Goal: Information Seeking & Learning: Find specific fact

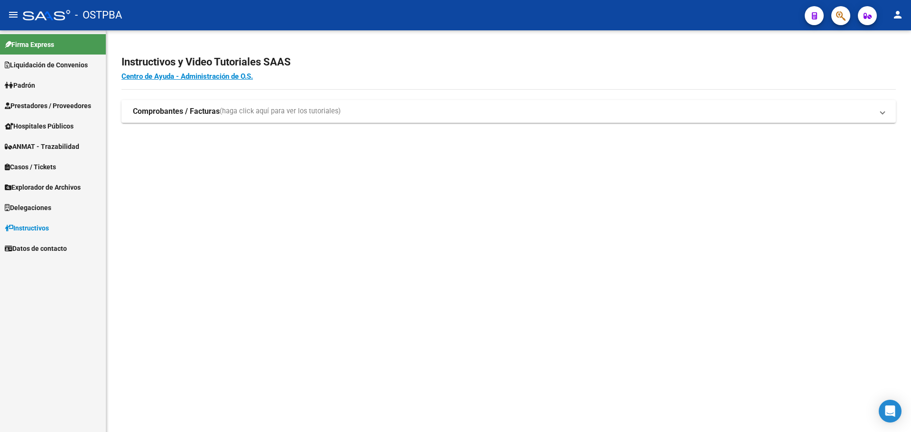
click at [844, 15] on icon "button" at bounding box center [840, 15] width 9 height 11
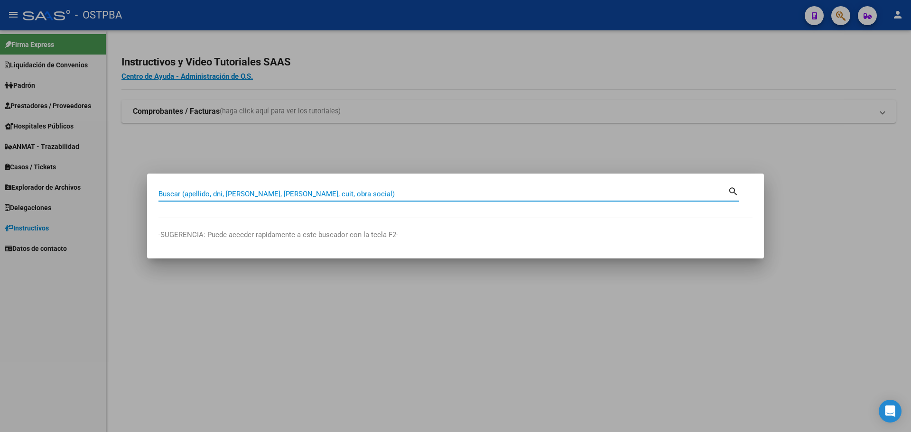
click at [455, 187] on div "Buscar (apellido, dni, [PERSON_NAME], [PERSON_NAME], cuit, obra social)" at bounding box center [444, 194] width 570 height 14
click at [457, 193] on input "Buscar (apellido, dni, [PERSON_NAME], [PERSON_NAME], cuit, obra social)" at bounding box center [444, 194] width 570 height 9
type input "27481585002"
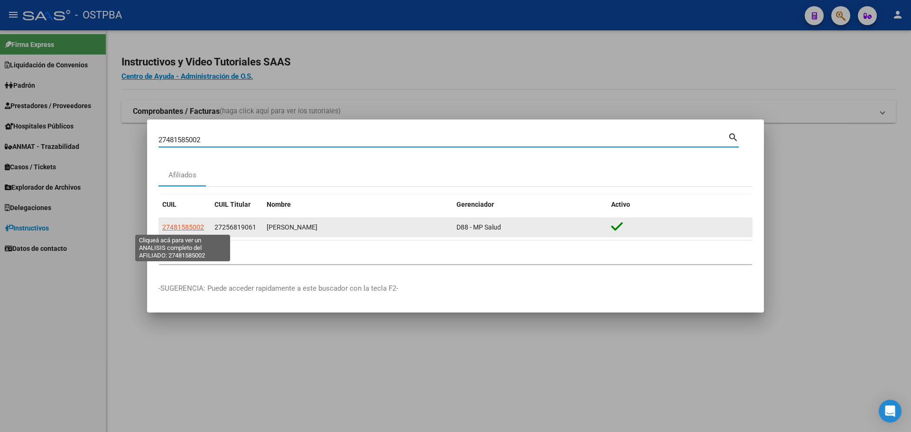
click at [186, 227] on span "27481585002" at bounding box center [183, 228] width 42 height 8
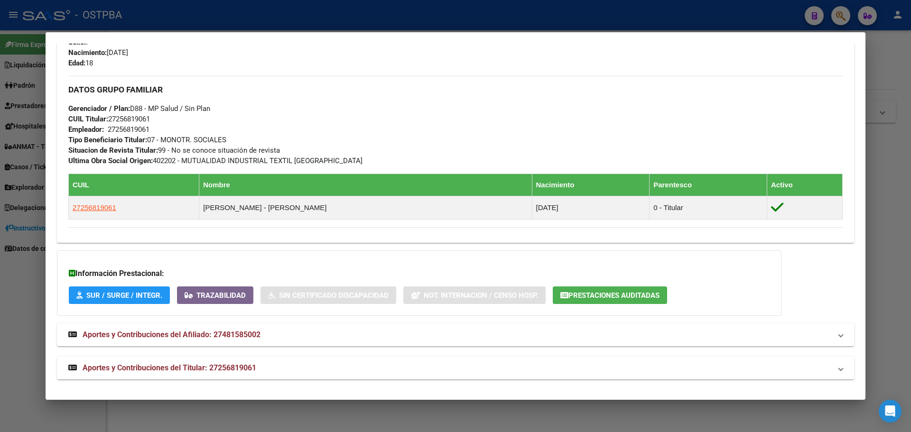
scroll to position [406, 0]
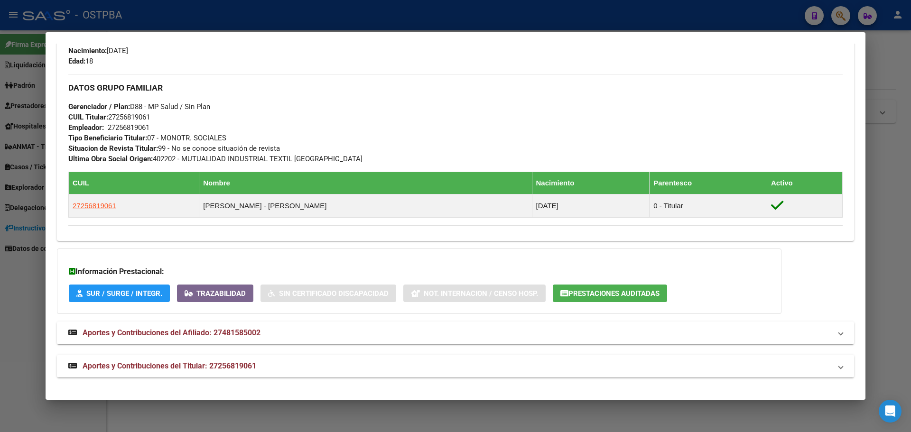
click at [206, 363] on span "Aportes y Contribuciones del Titular: 27256819061" at bounding box center [170, 366] width 174 height 9
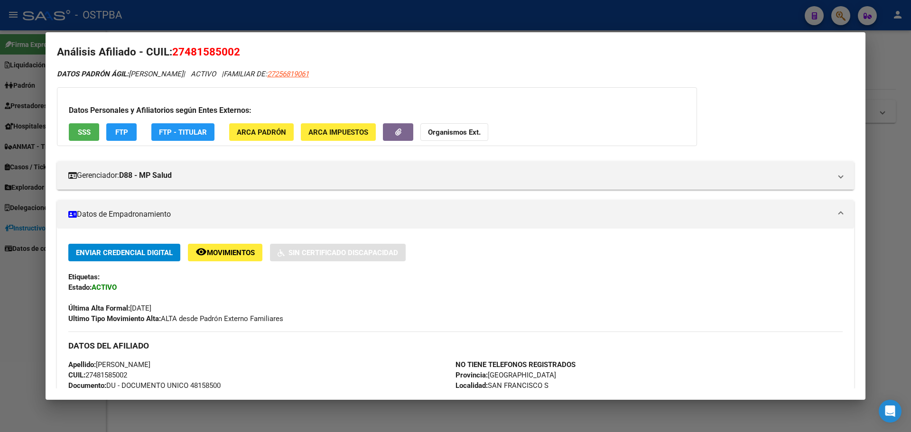
scroll to position [0, 0]
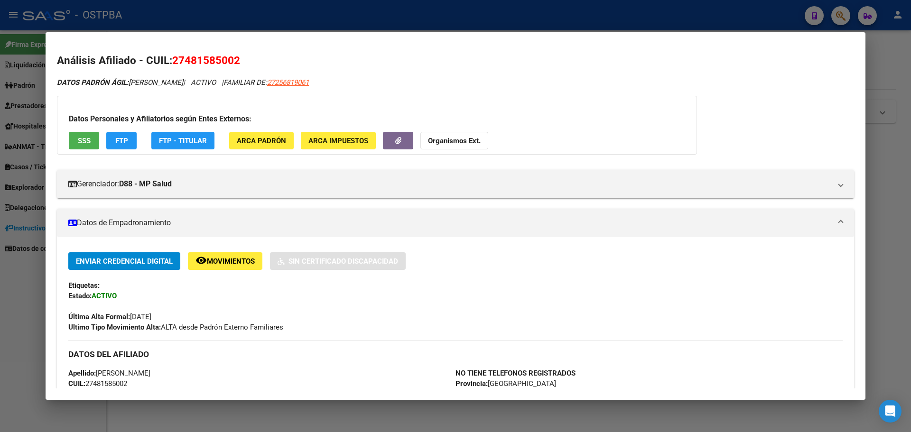
drag, startPoint x: 299, startPoint y: 81, endPoint x: 347, endPoint y: 81, distance: 47.5
click at [347, 81] on div "DATOS PADRÓN ÁGIL: [PERSON_NAME] | ACTIVO | FAMILIAR DE: 27256819061" at bounding box center [455, 82] width 797 height 11
copy span "27256819061"
click at [361, 84] on div "DATOS PADRÓN ÁGIL: [PERSON_NAME] | ACTIVO | FAMILIAR DE: 27256819061" at bounding box center [455, 82] width 797 height 11
click at [456, 26] on div at bounding box center [455, 216] width 911 height 432
